Goal: Answer question/provide support: Share knowledge or assist other users

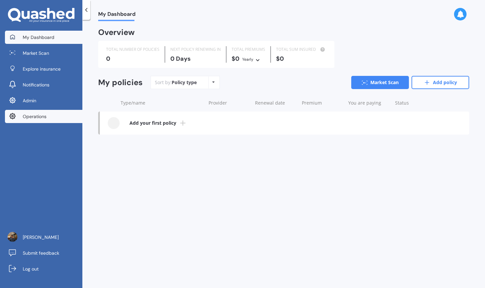
click at [67, 119] on link "Operations" at bounding box center [43, 116] width 77 height 13
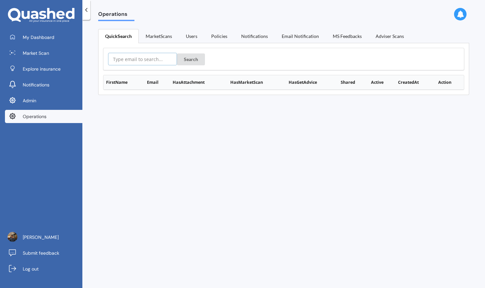
click at [142, 61] on input "text" at bounding box center [142, 59] width 69 height 13
paste input "[EMAIL_ADDRESS][DOMAIN_NAME]"
type input "[EMAIL_ADDRESS][DOMAIN_NAME]"
click at [187, 61] on button "Search" at bounding box center [191, 59] width 28 height 12
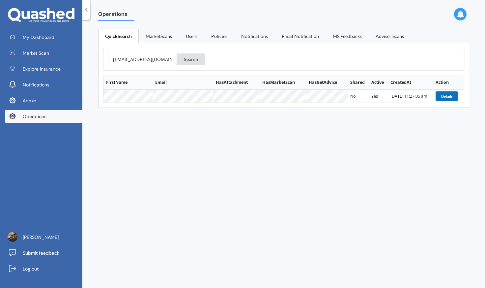
click at [444, 92] on button "Details" at bounding box center [447, 95] width 22 height 9
click at [448, 97] on button "Details" at bounding box center [447, 95] width 22 height 9
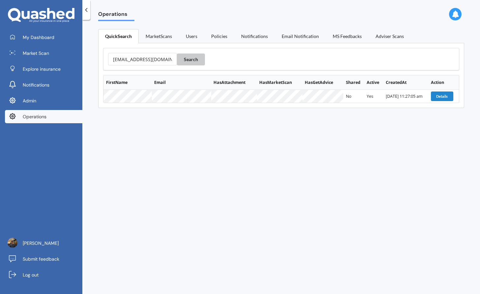
click at [180, 58] on button "Search" at bounding box center [191, 59] width 28 height 12
click at [164, 57] on input "[EMAIL_ADDRESS][DOMAIN_NAME]" at bounding box center [142, 59] width 69 height 13
click at [193, 160] on div "Operations QuickSearch MarketScans Users Policies Notifications Email Notificat…" at bounding box center [281, 158] width 398 height 274
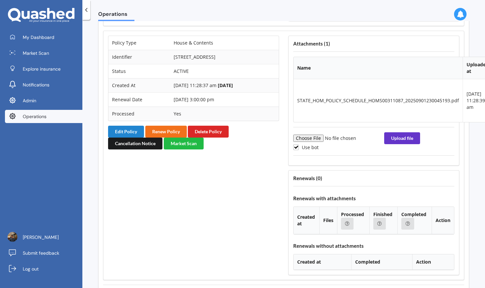
scroll to position [911, 0]
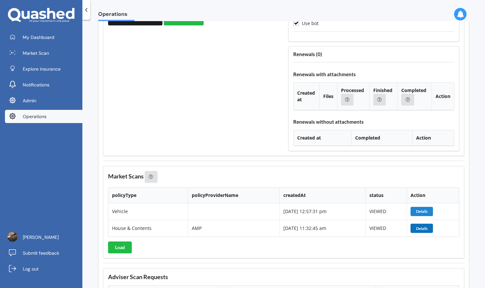
click at [420, 228] on button "Details" at bounding box center [422, 228] width 22 height 9
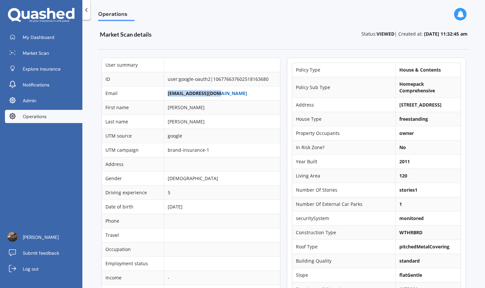
drag, startPoint x: 226, startPoint y: 96, endPoint x: 167, endPoint y: 93, distance: 58.4
click at [167, 93] on td "[EMAIL_ADDRESS][DOMAIN_NAME]" at bounding box center [222, 93] width 116 height 14
copy link "[EMAIL_ADDRESS][DOMAIN_NAME]"
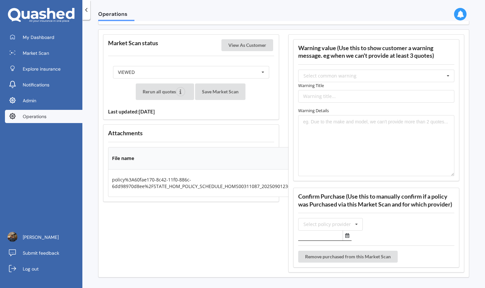
scroll to position [825, 0]
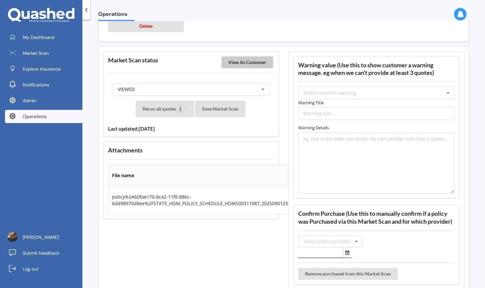
click at [262, 64] on button "View As Customer" at bounding box center [248, 62] width 52 height 12
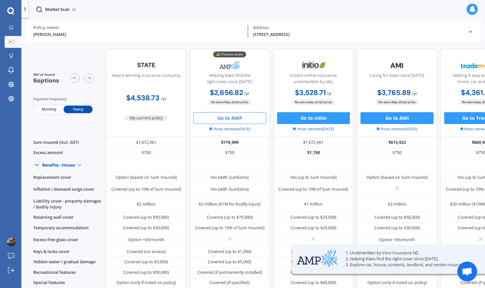
click at [352, 27] on div "Address" at bounding box center [358, 27] width 210 height 5
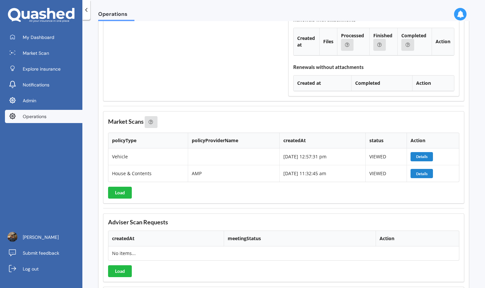
scroll to position [965, 0]
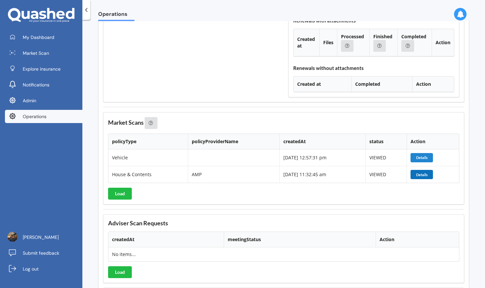
click at [425, 175] on button "Details" at bounding box center [422, 174] width 22 height 9
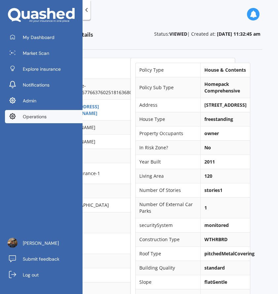
scroll to position [0, 42]
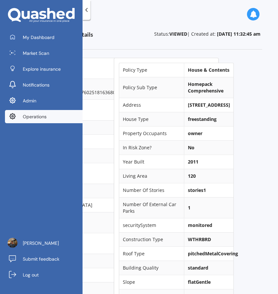
drag, startPoint x: 180, startPoint y: 106, endPoint x: 201, endPoint y: 109, distance: 20.8
click at [201, 109] on td "[STREET_ADDRESS]" at bounding box center [208, 105] width 49 height 14
copy b "3314 Karamea Highway"
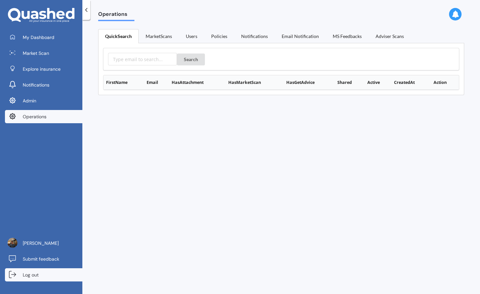
click at [54, 271] on link "Log out" at bounding box center [43, 274] width 77 height 13
